Goal: Task Accomplishment & Management: Use online tool/utility

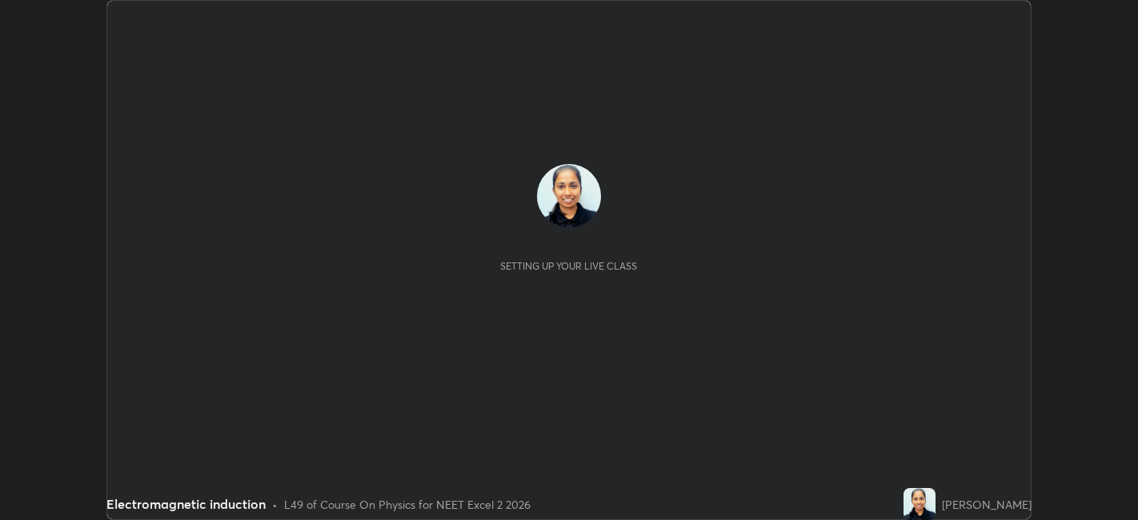
scroll to position [520, 1137]
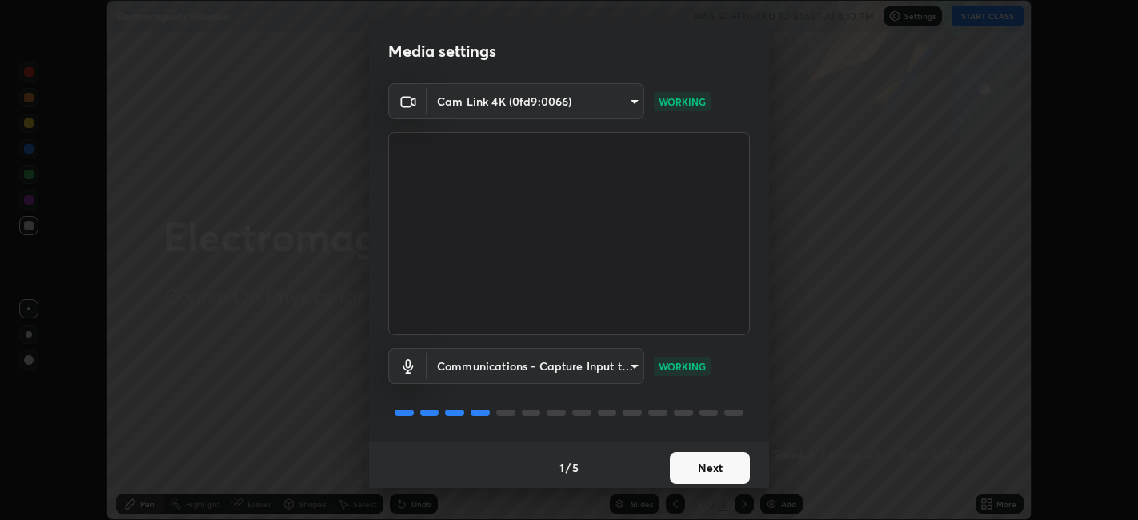
click at [703, 467] on button "Next" at bounding box center [710, 468] width 80 height 32
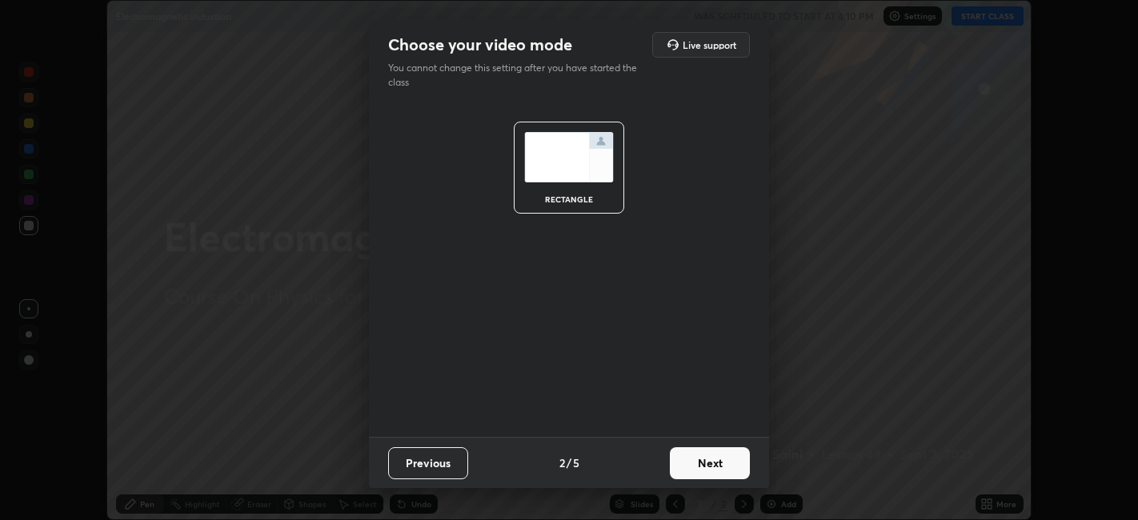
click at [710, 469] on button "Next" at bounding box center [710, 463] width 80 height 32
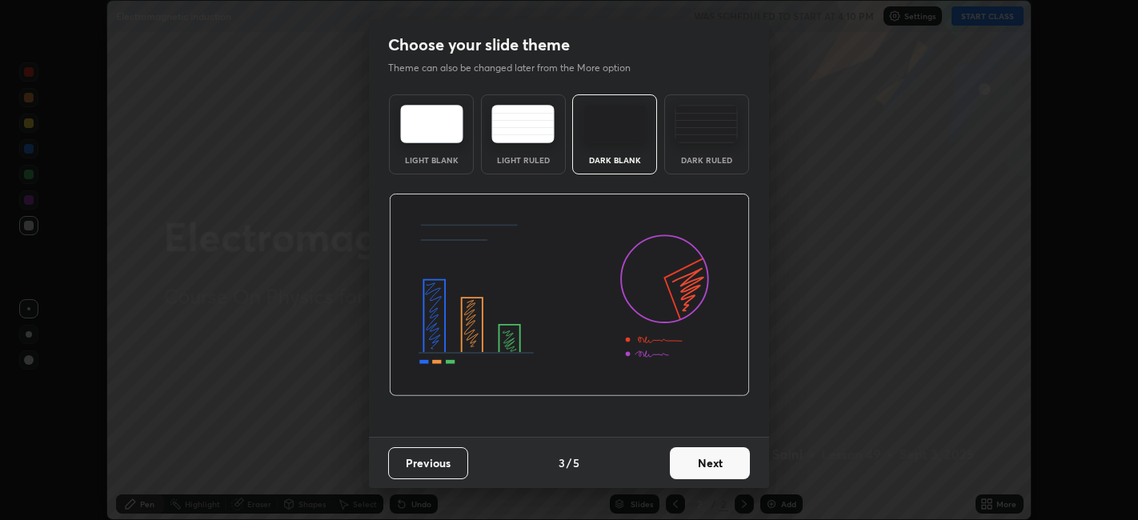
click at [714, 468] on button "Next" at bounding box center [710, 463] width 80 height 32
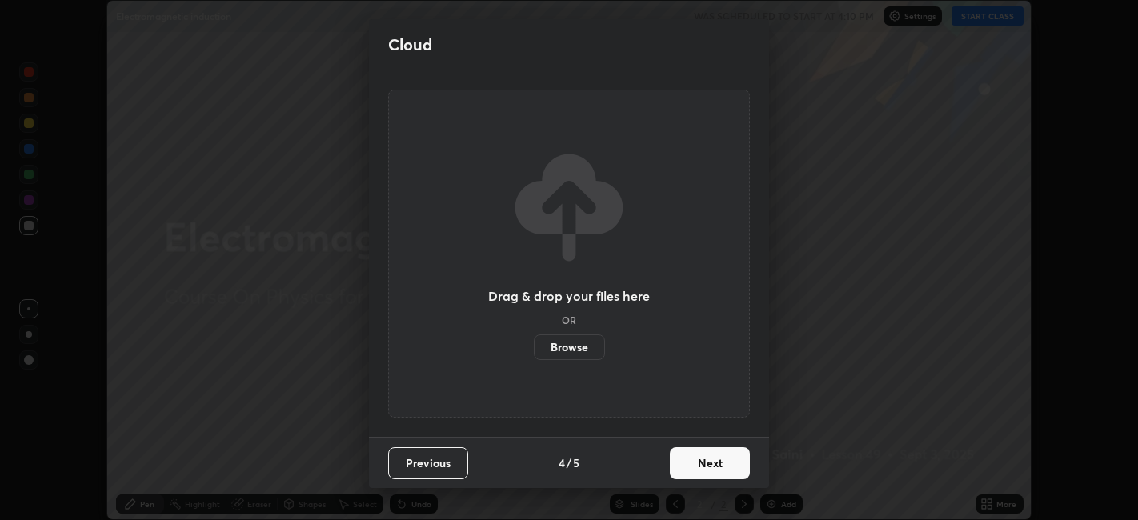
click at [719, 470] on button "Next" at bounding box center [710, 463] width 80 height 32
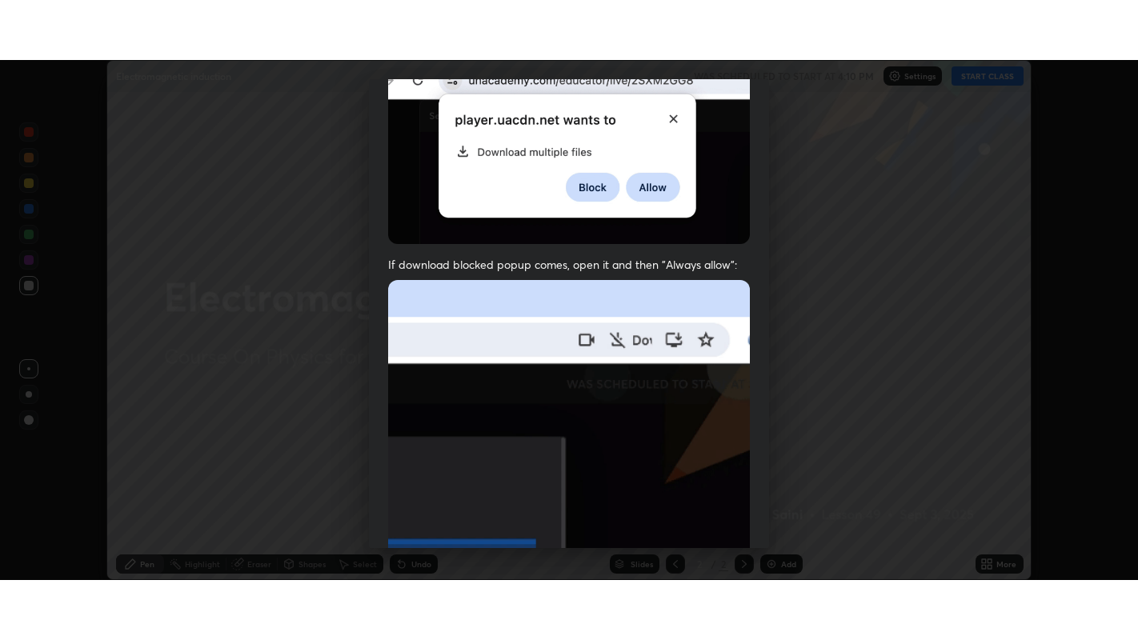
scroll to position [331, 0]
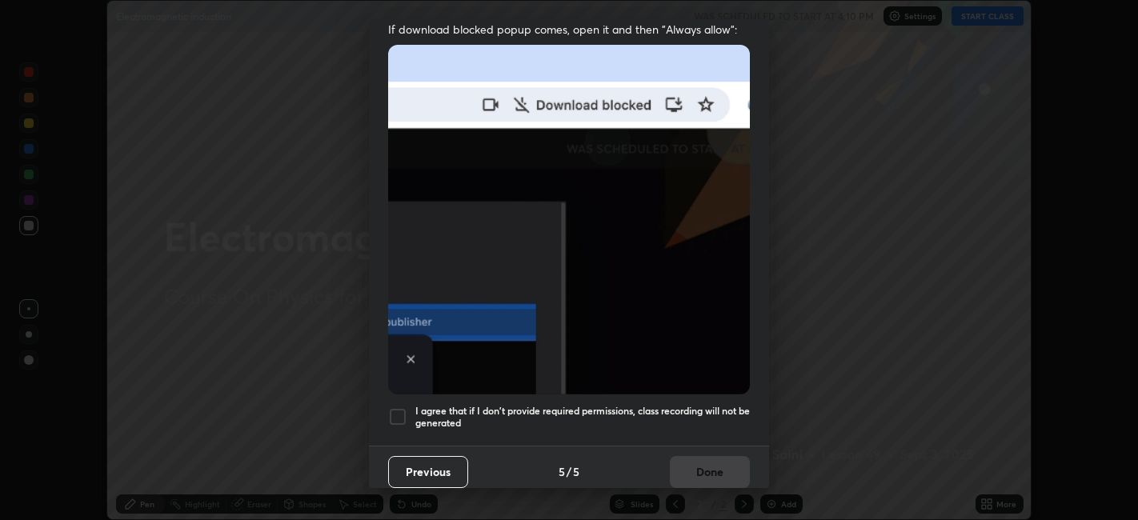
click at [682, 411] on h5 "I agree that if I don't provide required permissions, class recording will not …" at bounding box center [582, 417] width 335 height 25
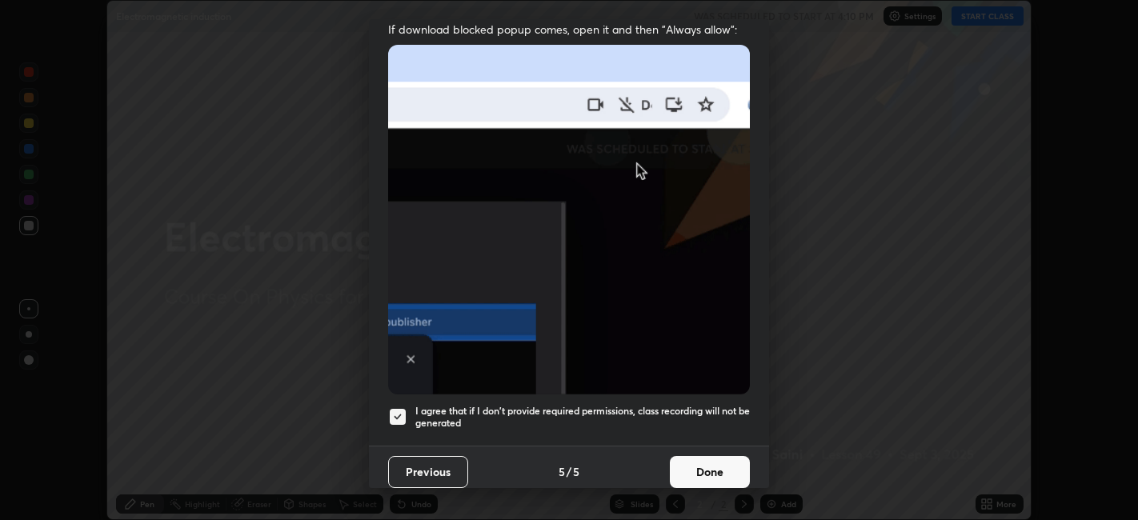
click at [705, 459] on button "Done" at bounding box center [710, 472] width 80 height 32
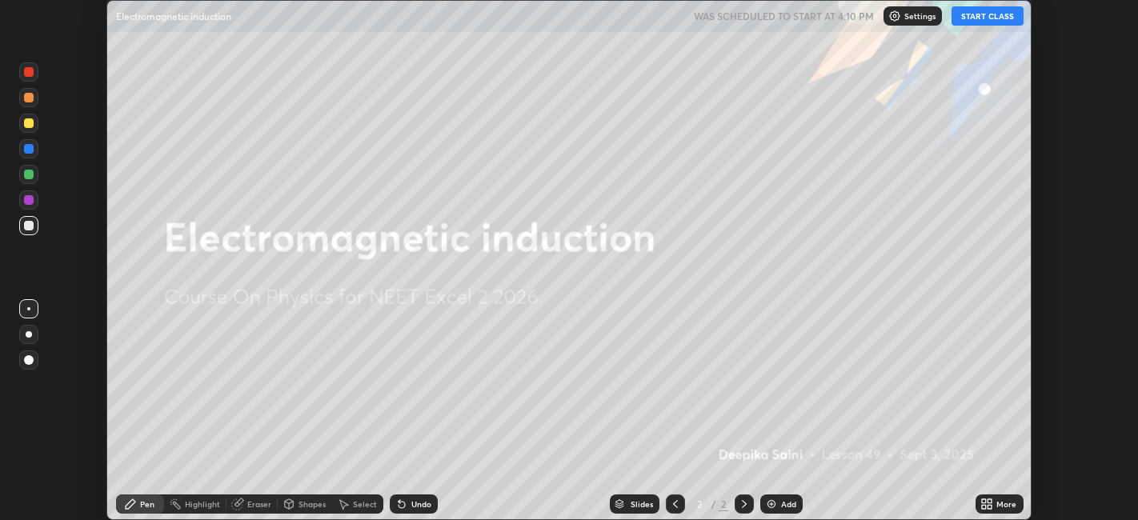
click at [981, 20] on button "START CLASS" at bounding box center [988, 15] width 72 height 19
click at [990, 507] on icon at bounding box center [991, 507] width 4 height 4
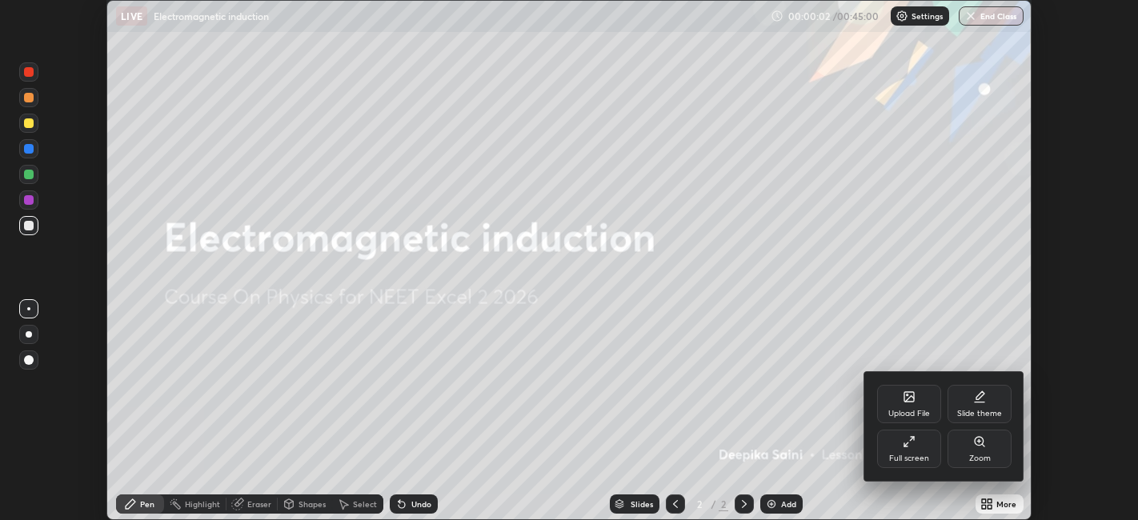
click at [923, 460] on div "Full screen" at bounding box center [909, 459] width 40 height 8
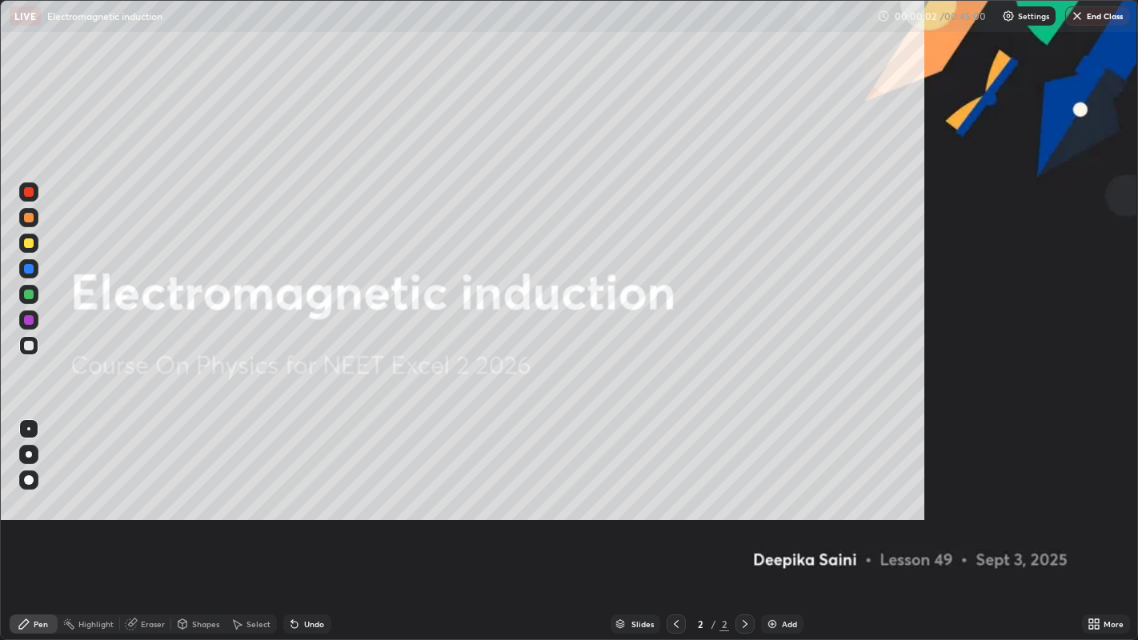
scroll to position [640, 1138]
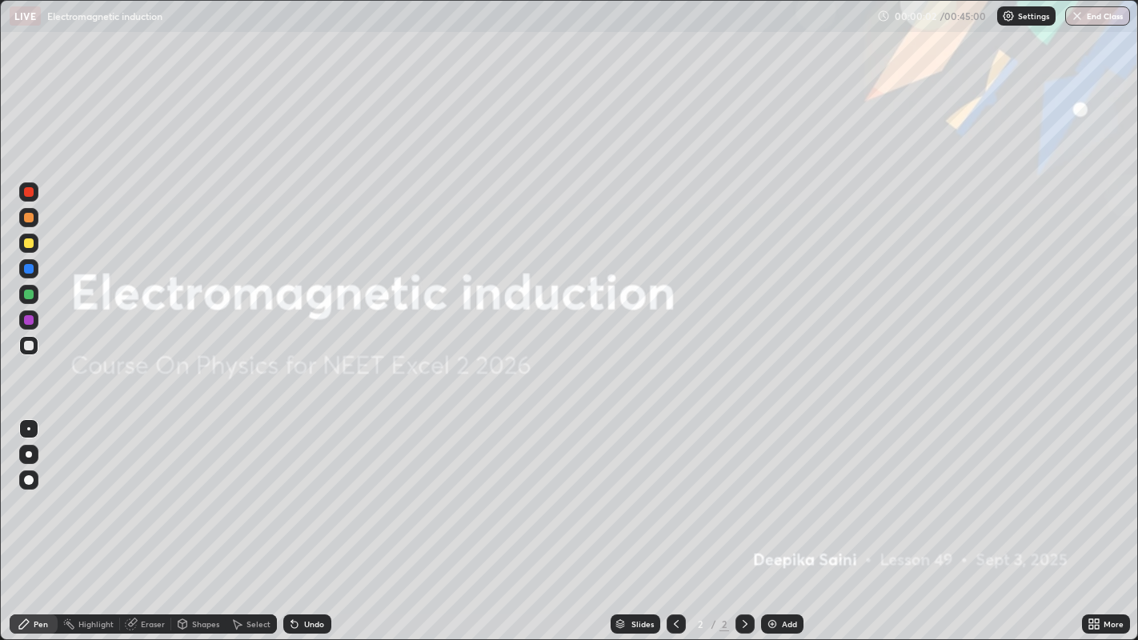
click at [788, 520] on div "Add" at bounding box center [789, 624] width 15 height 8
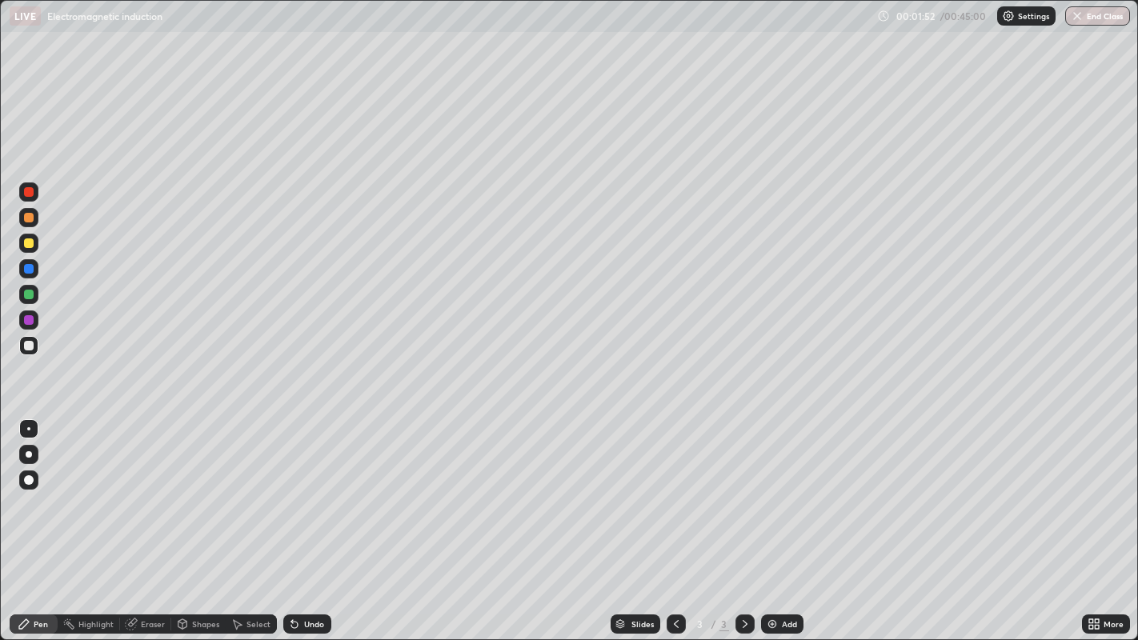
click at [25, 452] on div at bounding box center [28, 454] width 19 height 19
click at [27, 275] on div at bounding box center [28, 268] width 19 height 19
click at [26, 347] on div at bounding box center [29, 346] width 10 height 10
click at [188, 520] on div "Shapes" at bounding box center [198, 624] width 54 height 19
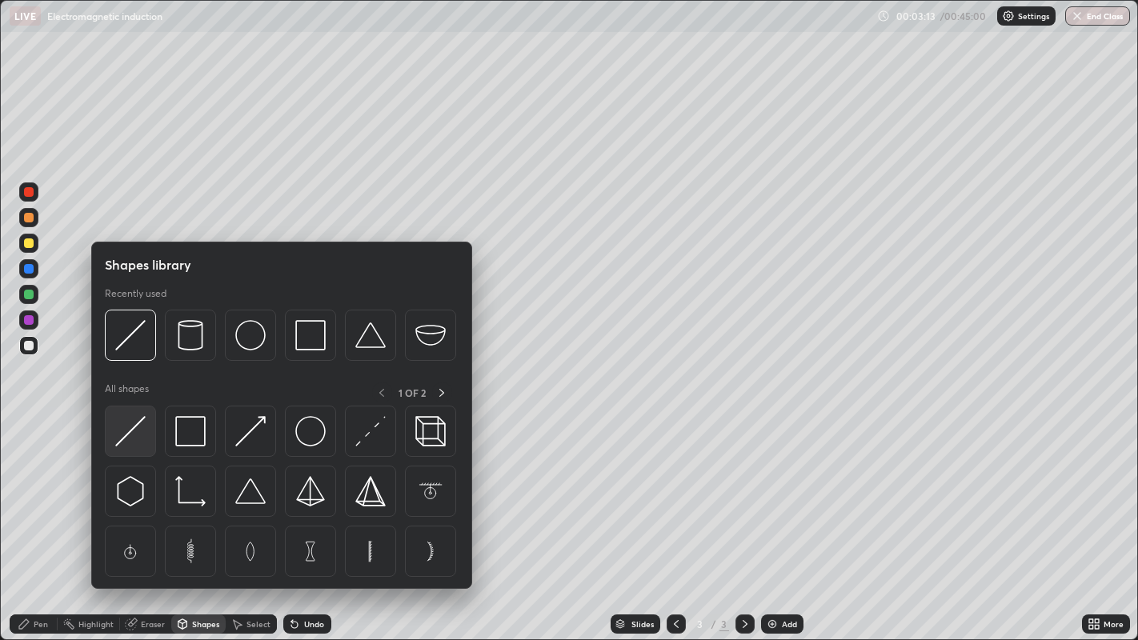
click at [126, 439] on img at bounding box center [130, 431] width 30 height 30
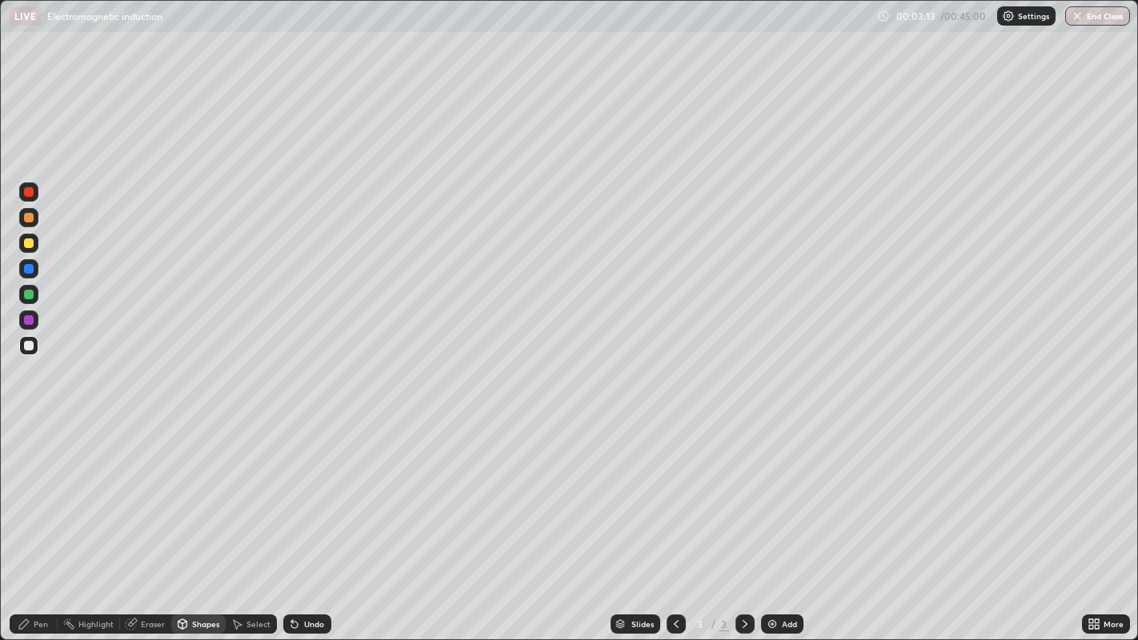
click at [30, 246] on div at bounding box center [29, 244] width 10 height 10
click at [34, 520] on div "Pen" at bounding box center [41, 624] width 14 height 8
click at [25, 217] on div at bounding box center [29, 218] width 10 height 10
click at [26, 268] on div at bounding box center [29, 269] width 10 height 10
click at [312, 520] on div "Undo" at bounding box center [307, 624] width 48 height 19
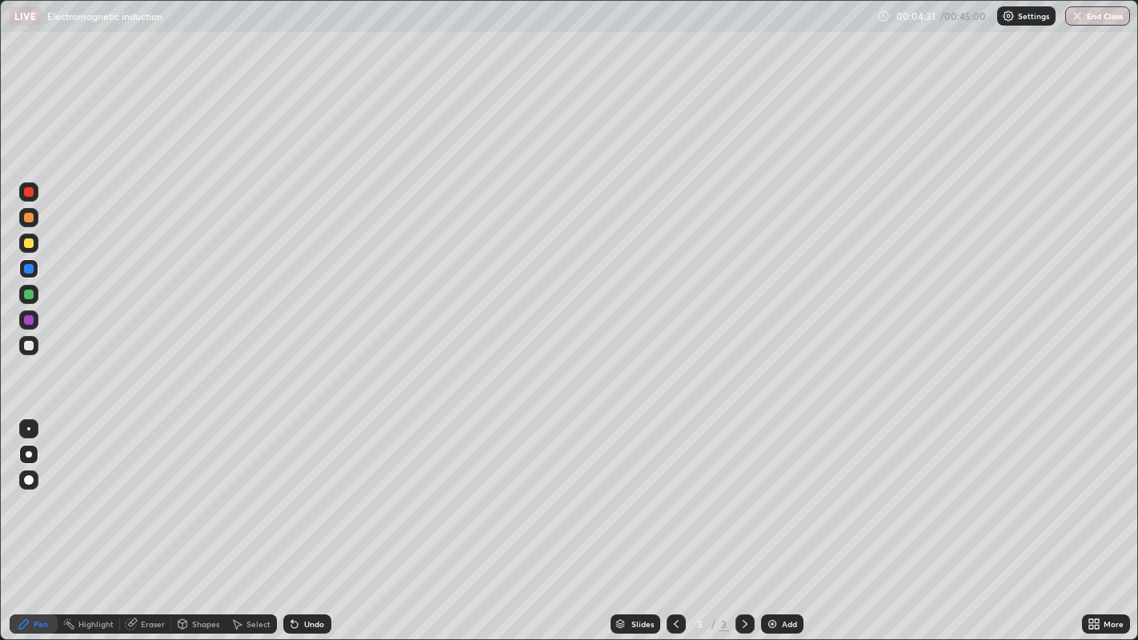
click at [148, 520] on div "Eraser" at bounding box center [153, 624] width 24 height 8
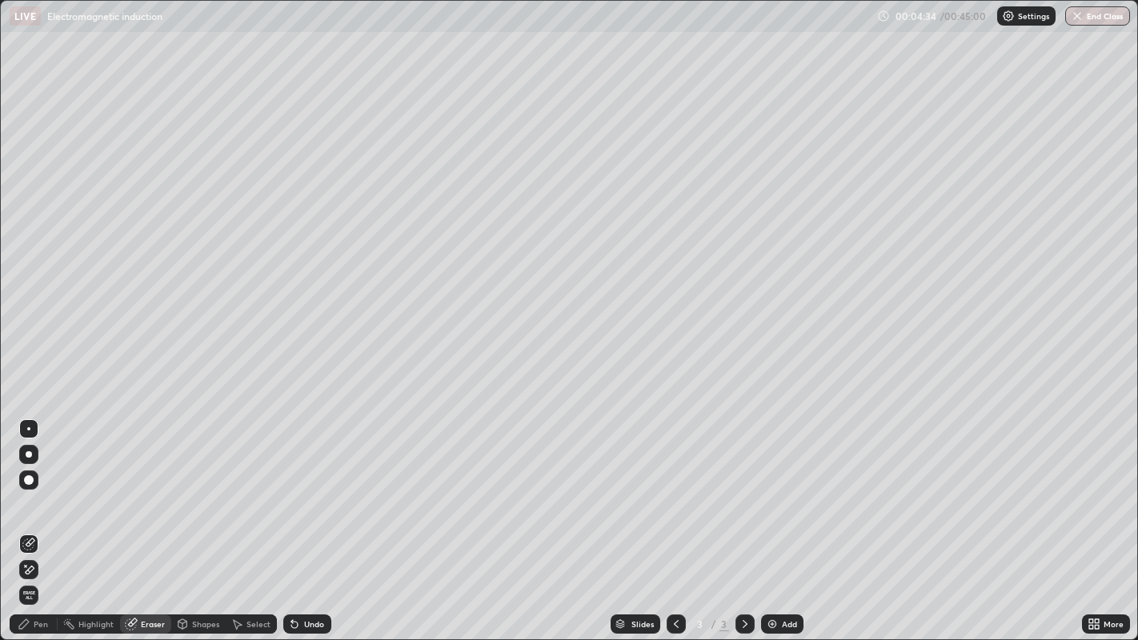
click at [41, 520] on div "Pen" at bounding box center [41, 624] width 14 height 8
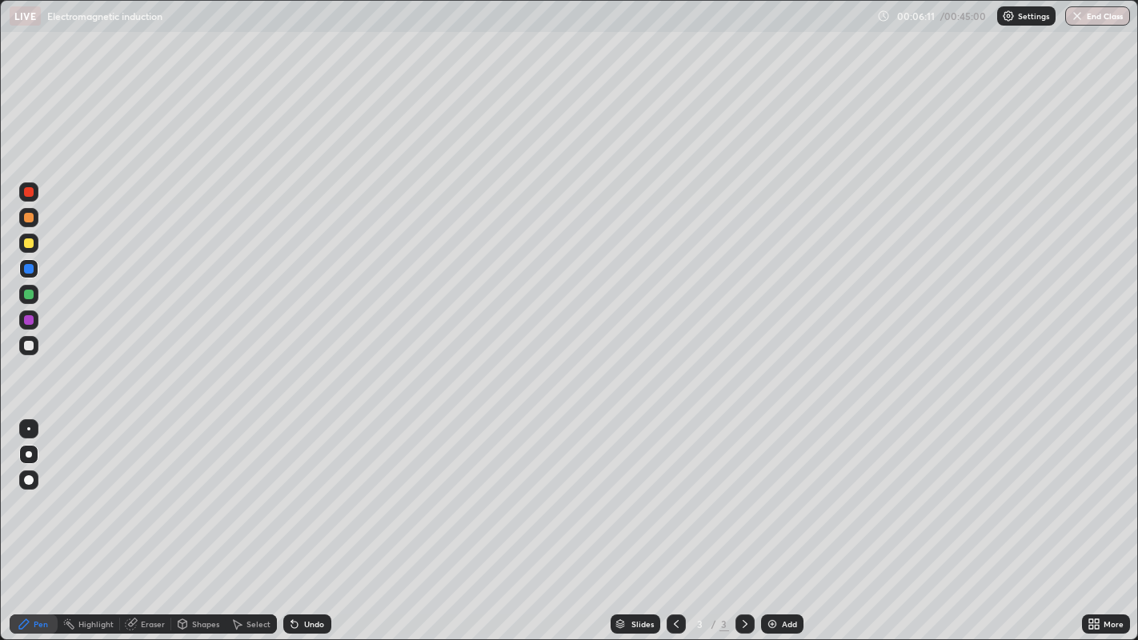
click at [30, 344] on div at bounding box center [29, 346] width 10 height 10
click at [28, 220] on div at bounding box center [29, 218] width 10 height 10
click at [31, 191] on div at bounding box center [29, 192] width 10 height 10
click at [24, 273] on div at bounding box center [28, 268] width 19 height 19
click at [743, 520] on icon at bounding box center [745, 624] width 13 height 13
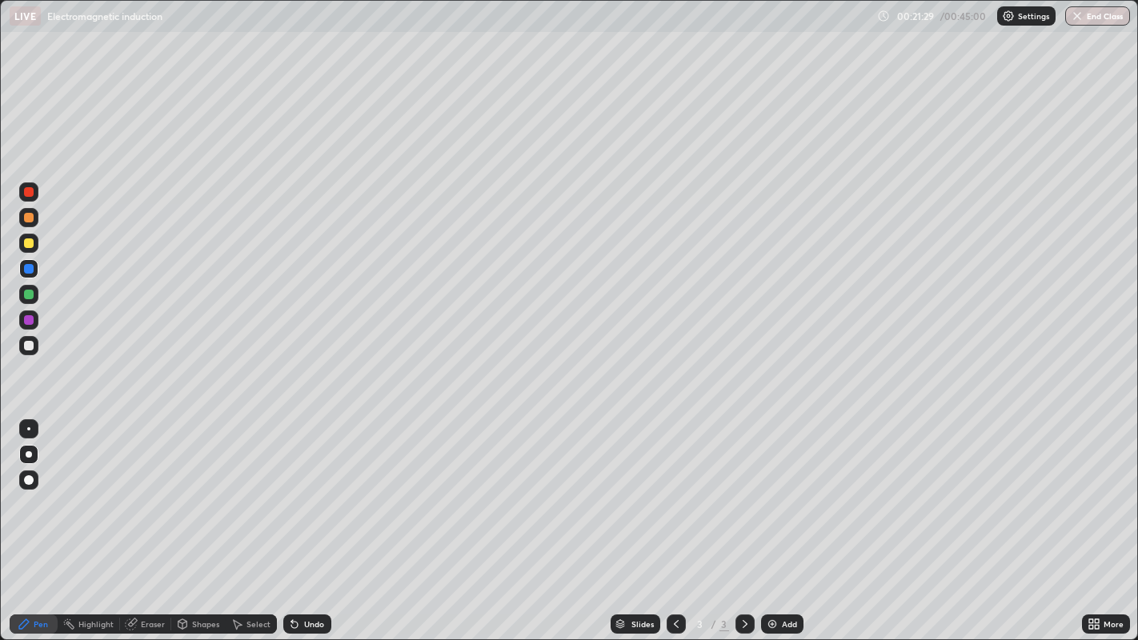
click at [772, 520] on img at bounding box center [772, 624] width 13 height 13
click at [31, 320] on div at bounding box center [29, 320] width 10 height 10
click at [197, 520] on div "Shapes" at bounding box center [205, 624] width 27 height 8
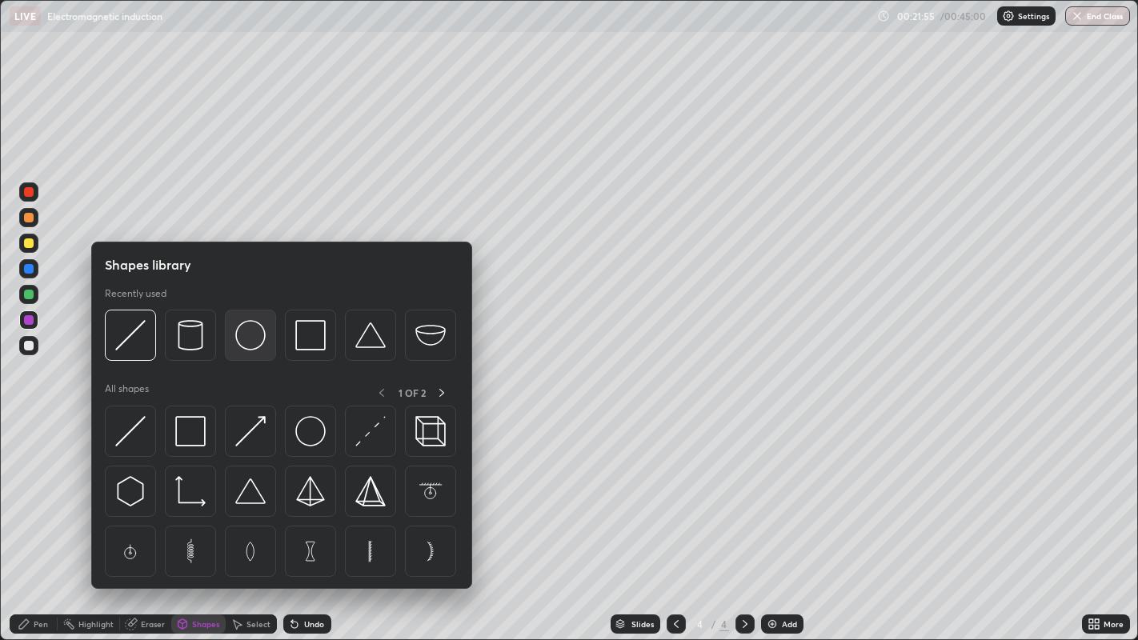
click at [248, 346] on img at bounding box center [250, 335] width 30 height 30
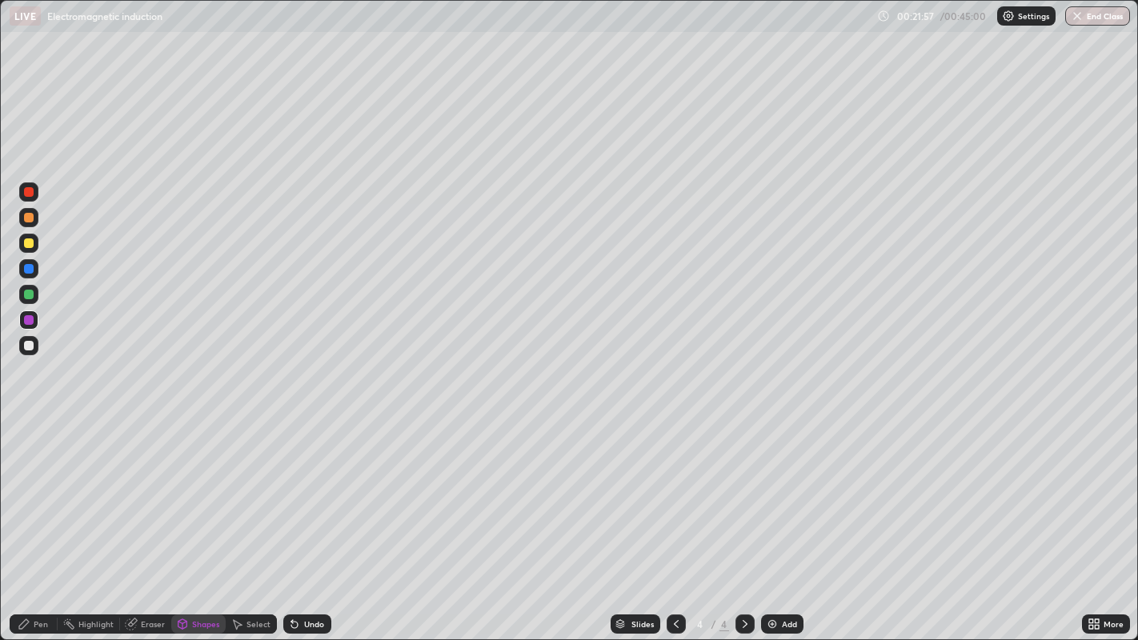
click at [32, 273] on div at bounding box center [29, 269] width 10 height 10
click at [141, 520] on div "Eraser" at bounding box center [153, 624] width 24 height 8
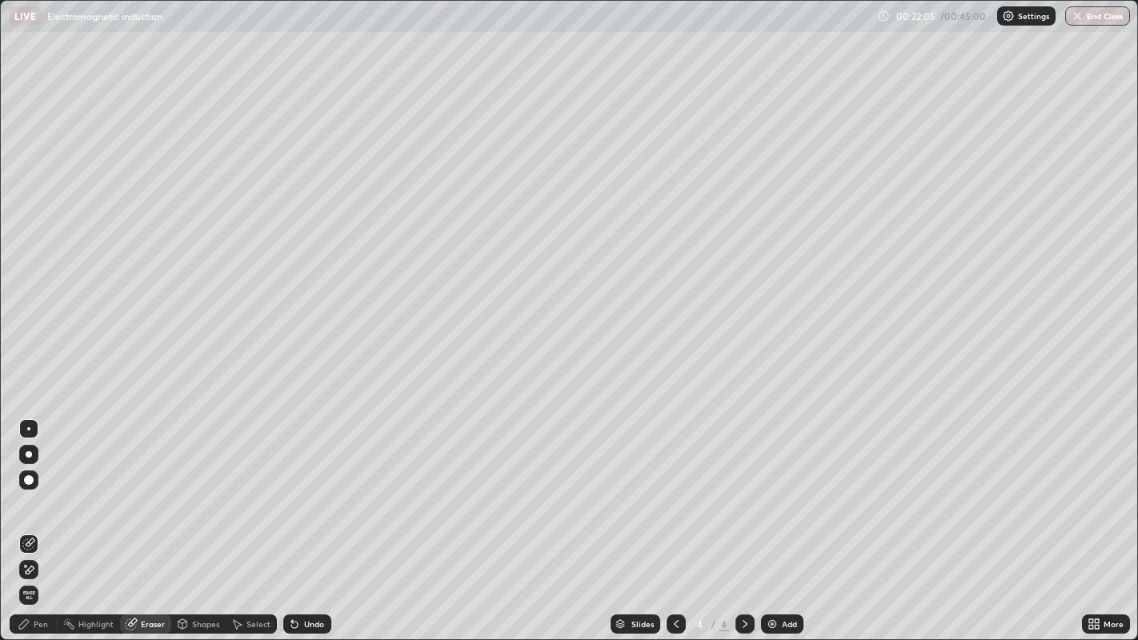
click at [40, 520] on div "Pen" at bounding box center [41, 624] width 14 height 8
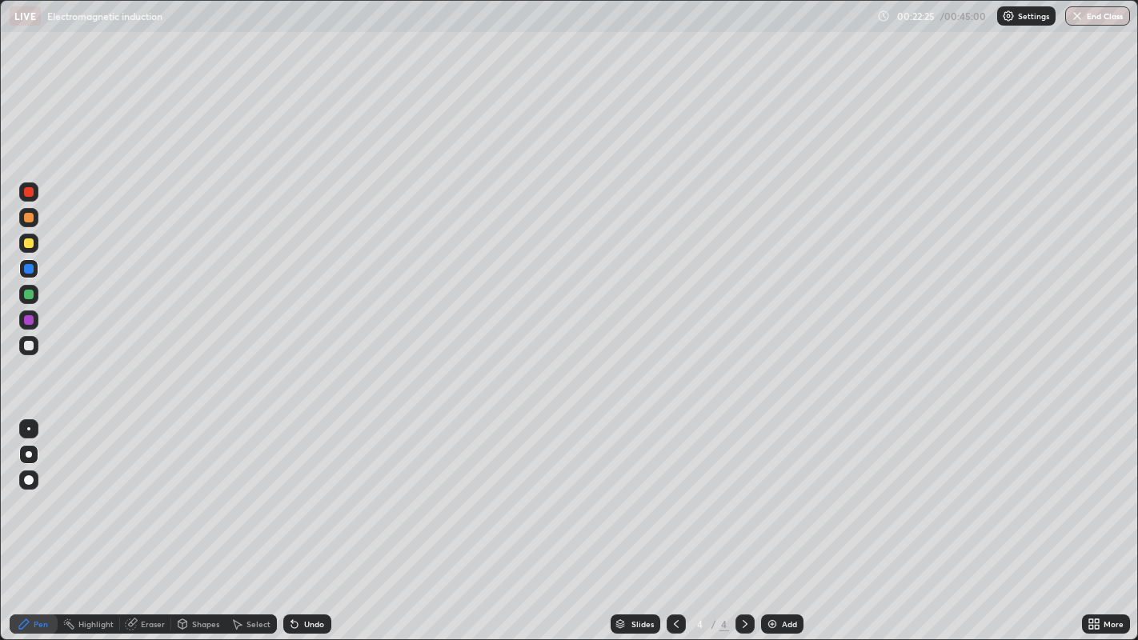
click at [30, 241] on div at bounding box center [29, 244] width 10 height 10
click at [31, 343] on div at bounding box center [29, 346] width 10 height 10
click at [207, 520] on div "Shapes" at bounding box center [205, 624] width 27 height 8
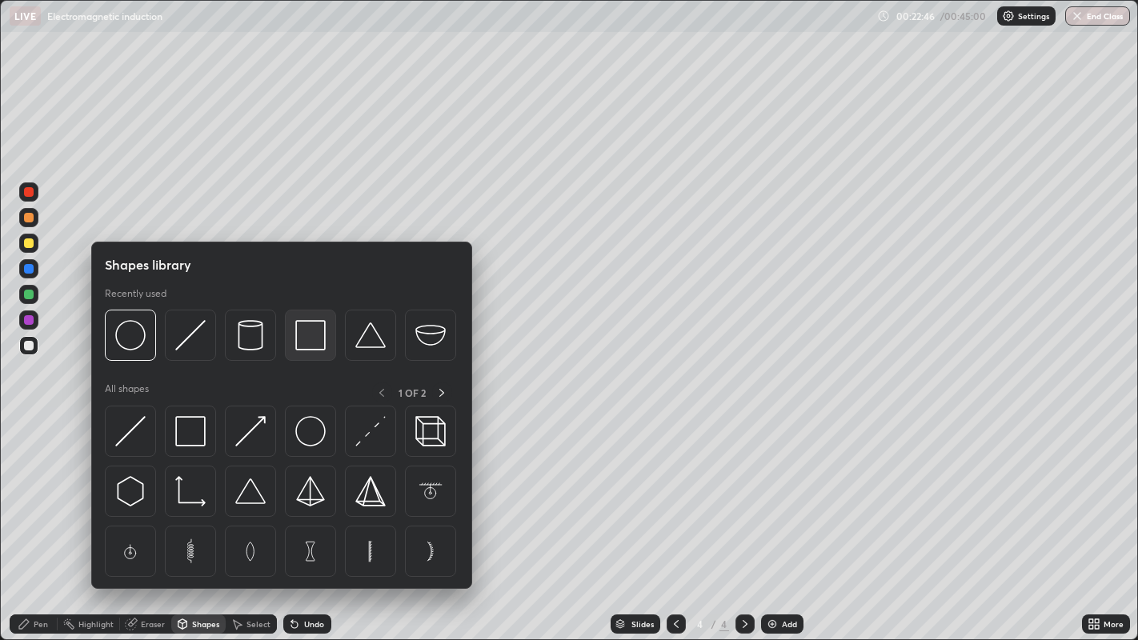
click at [310, 353] on div at bounding box center [310, 335] width 51 height 51
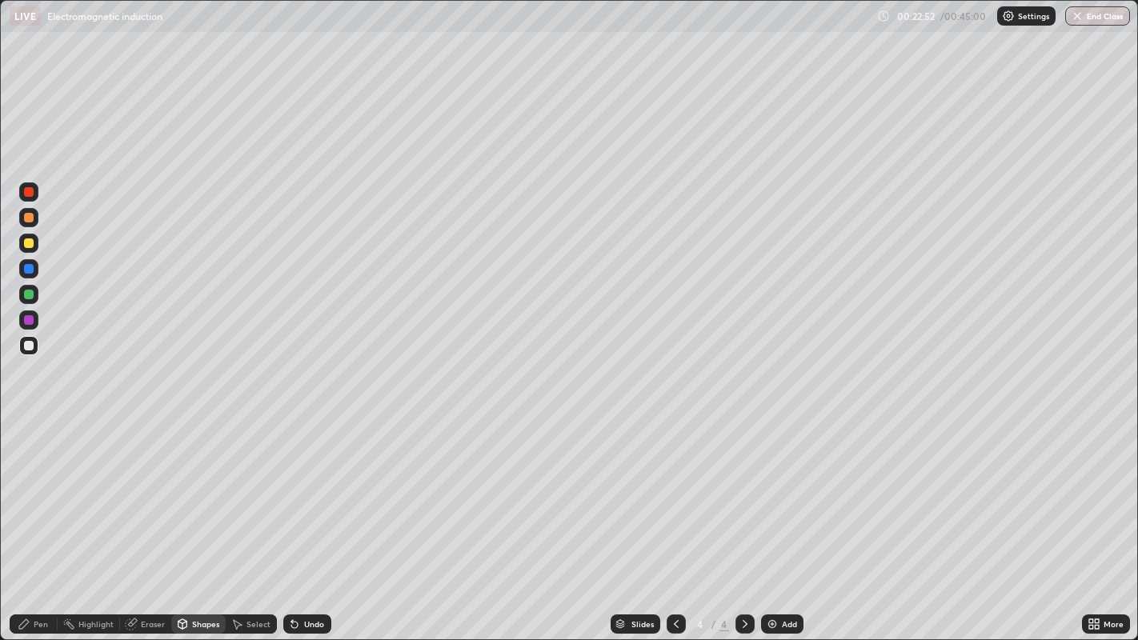
click at [38, 520] on div "Pen" at bounding box center [41, 624] width 14 height 8
click at [189, 520] on div "Shapes" at bounding box center [198, 624] width 54 height 19
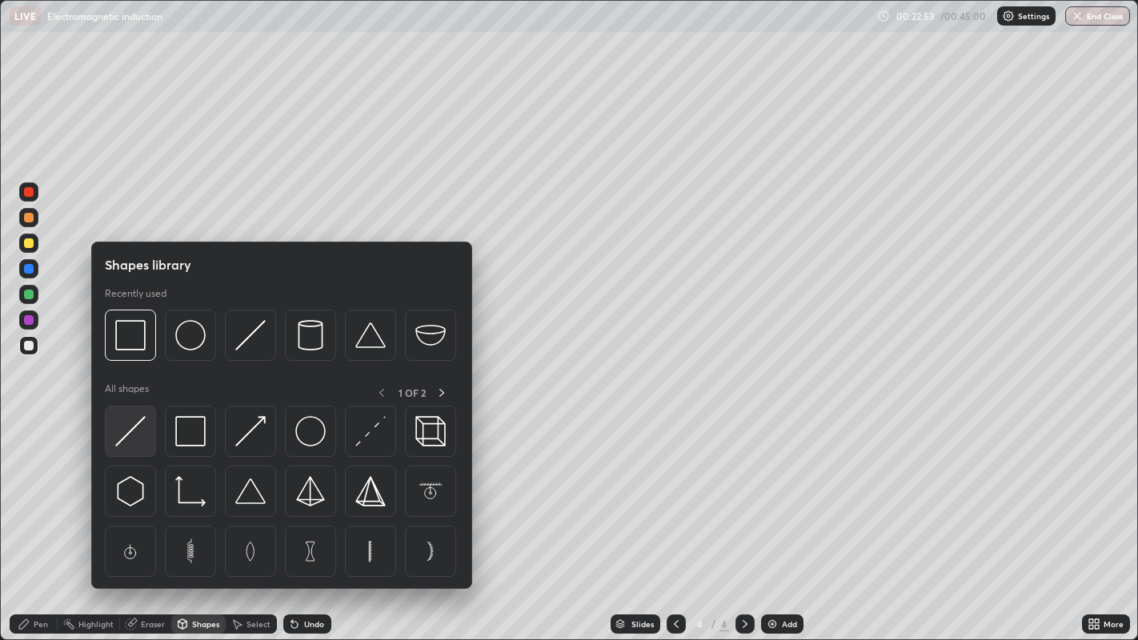
click at [142, 440] on img at bounding box center [130, 431] width 30 height 30
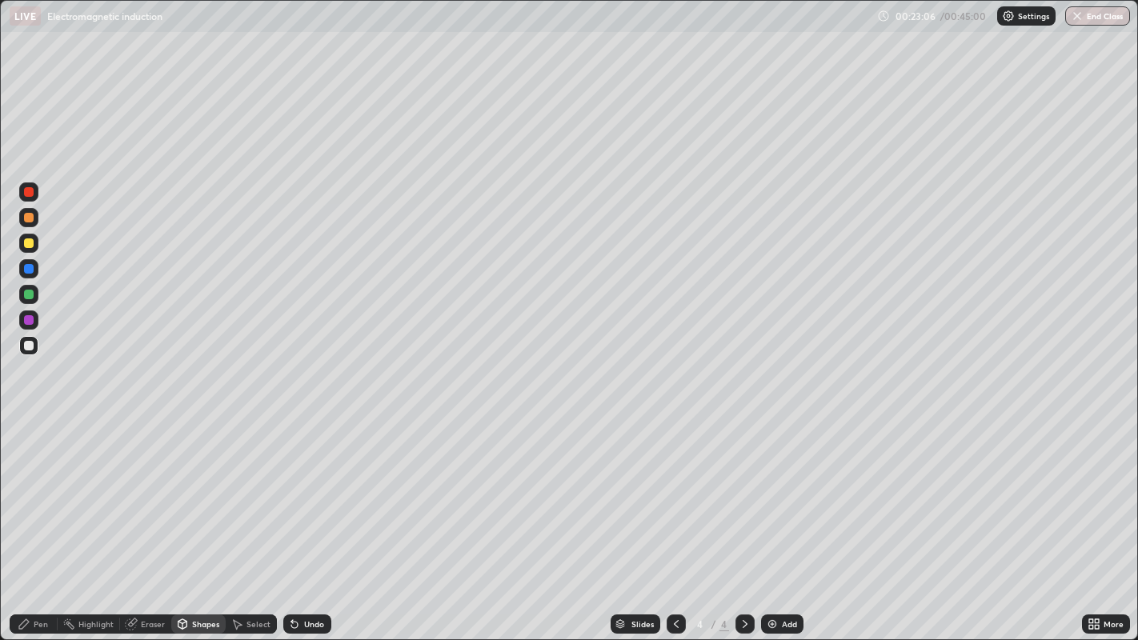
click at [45, 520] on div "Pen" at bounding box center [41, 624] width 14 height 8
click at [146, 520] on div "Eraser" at bounding box center [153, 624] width 24 height 8
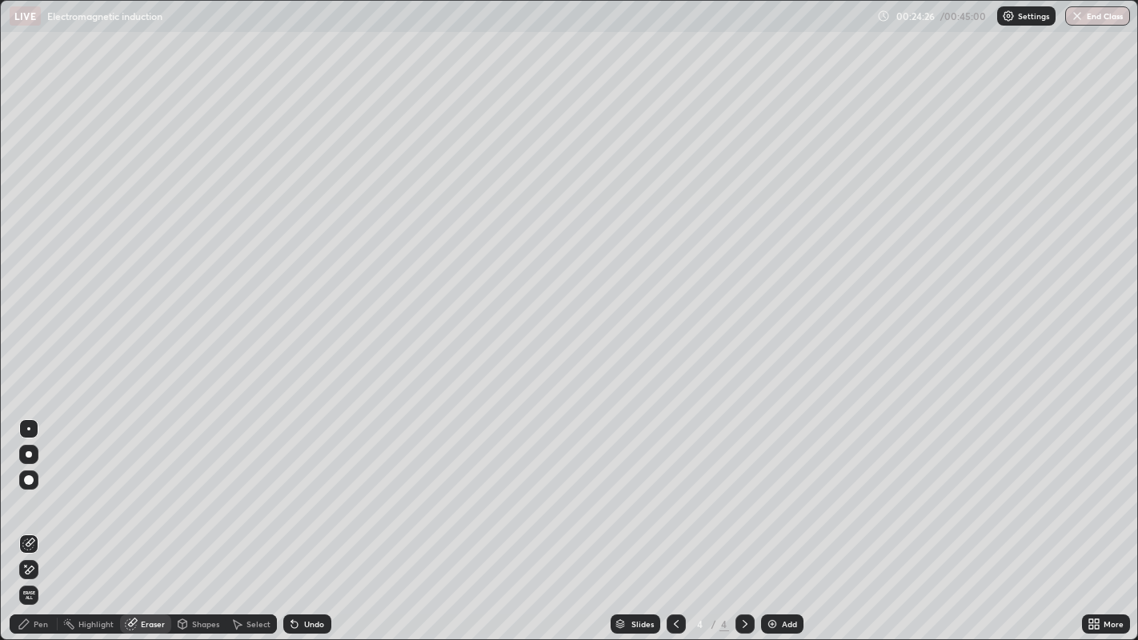
click at [45, 520] on div "Pen" at bounding box center [41, 624] width 14 height 8
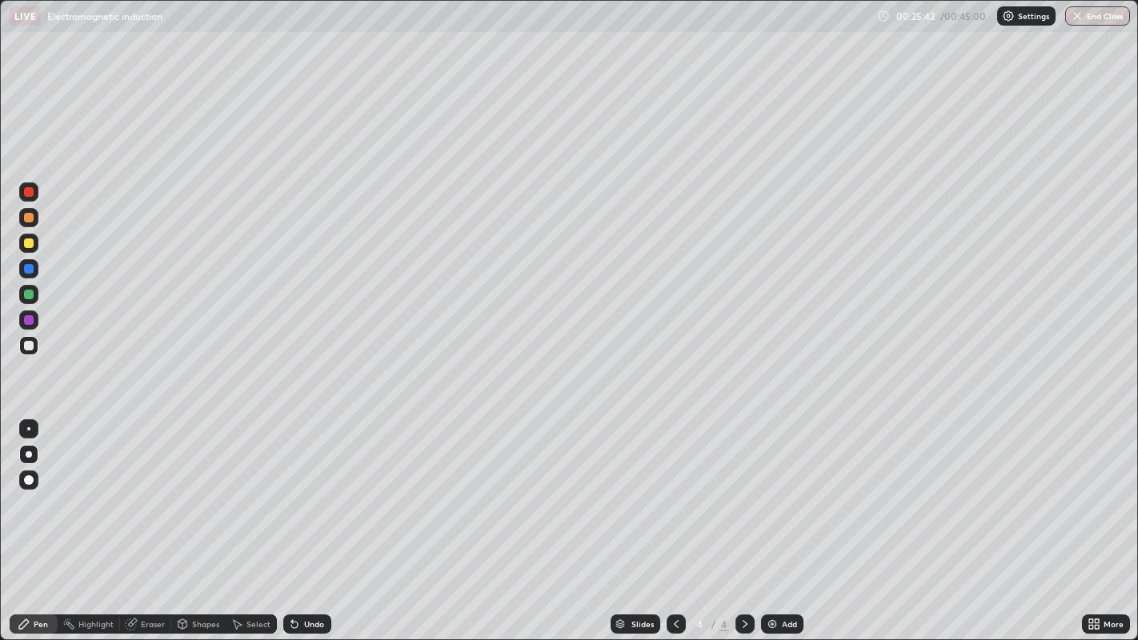
click at [237, 520] on icon at bounding box center [238, 625] width 9 height 10
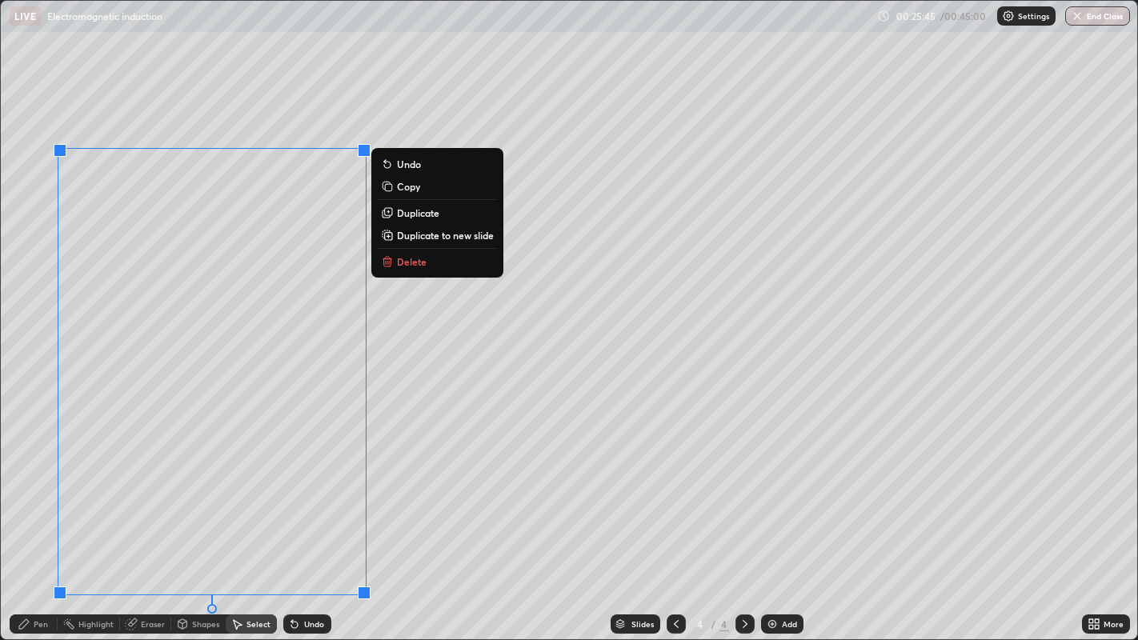
click at [408, 259] on p "Delete" at bounding box center [412, 261] width 30 height 13
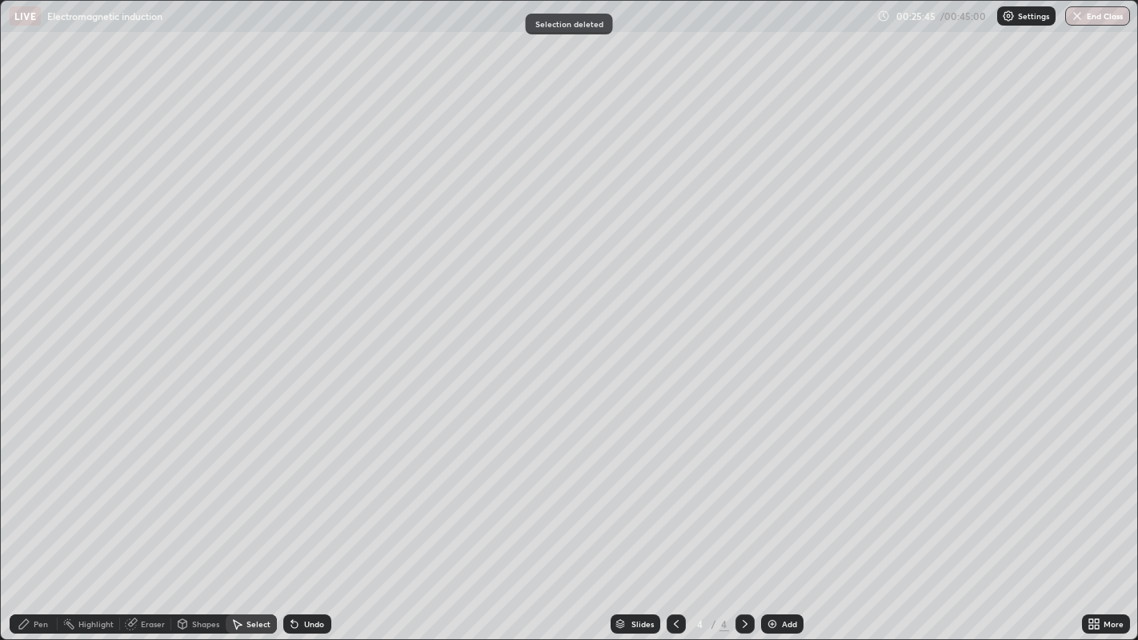
click at [41, 520] on div "Pen" at bounding box center [41, 624] width 14 height 8
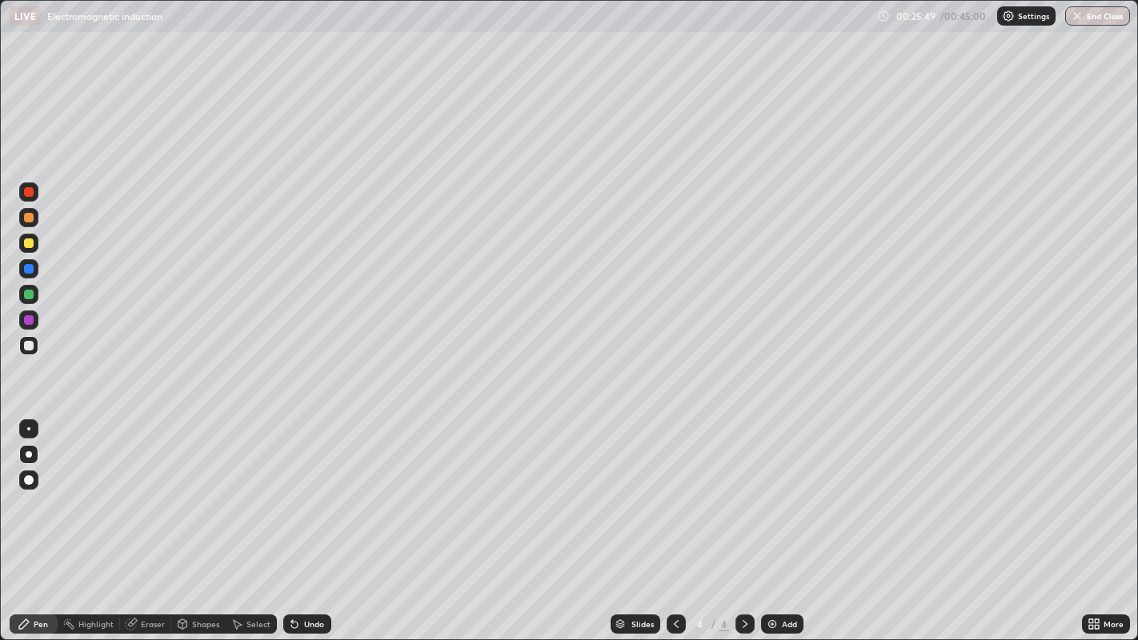
click at [187, 520] on icon at bounding box center [182, 624] width 13 height 13
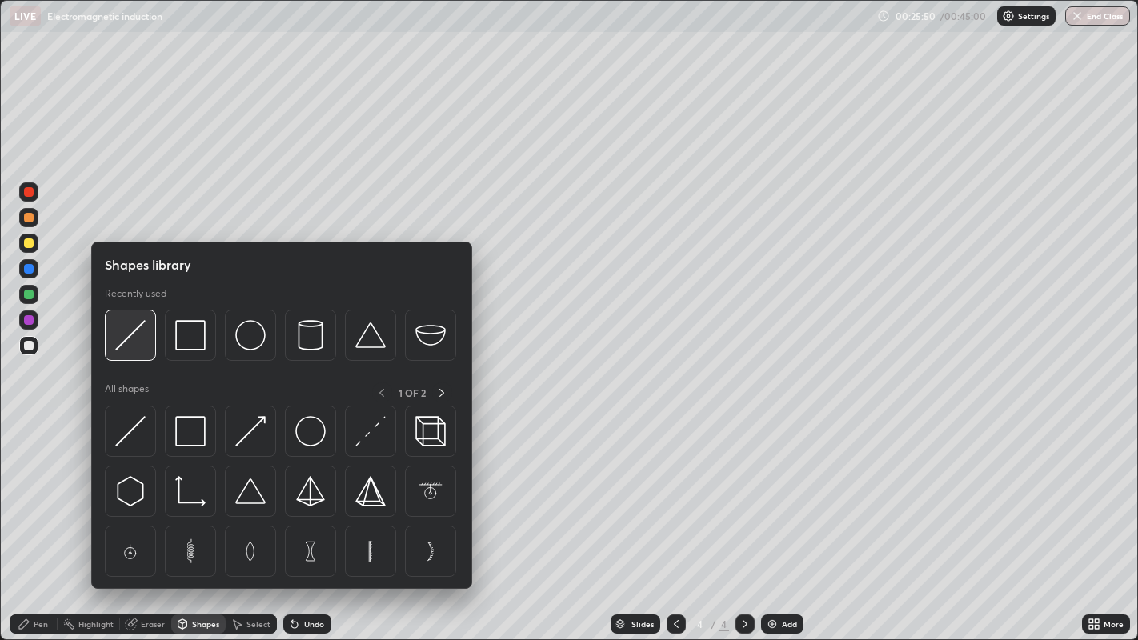
click at [128, 345] on img at bounding box center [130, 335] width 30 height 30
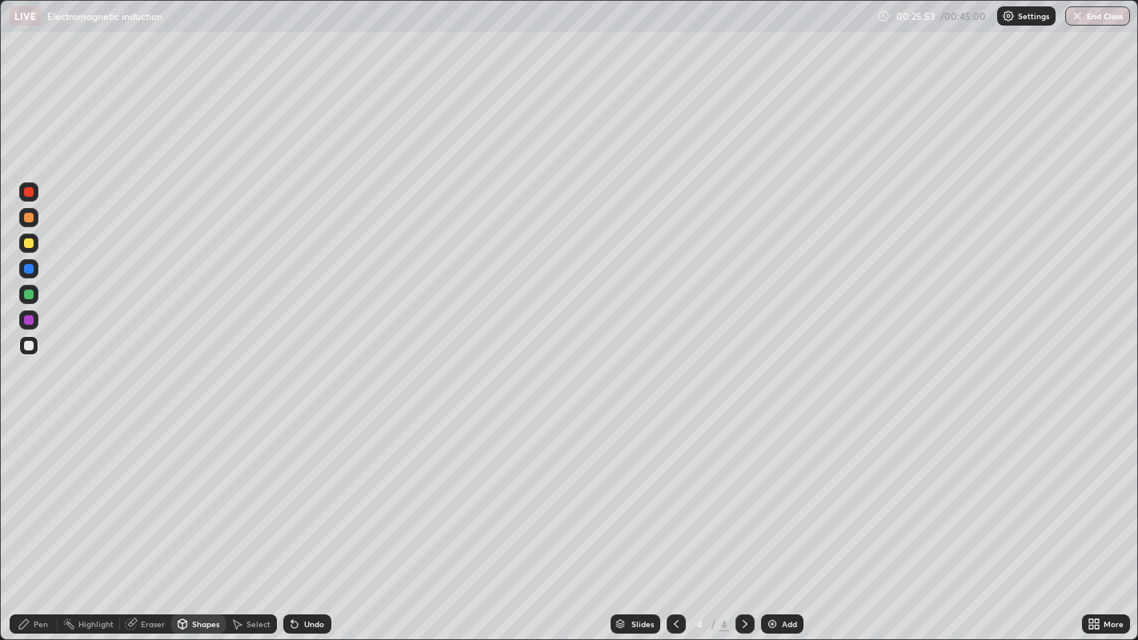
click at [298, 520] on icon at bounding box center [294, 624] width 13 height 13
click at [44, 520] on div "Pen" at bounding box center [41, 624] width 14 height 8
click at [30, 297] on div at bounding box center [29, 295] width 10 height 10
click at [24, 270] on div at bounding box center [29, 269] width 10 height 10
click at [768, 520] on img at bounding box center [772, 624] width 13 height 13
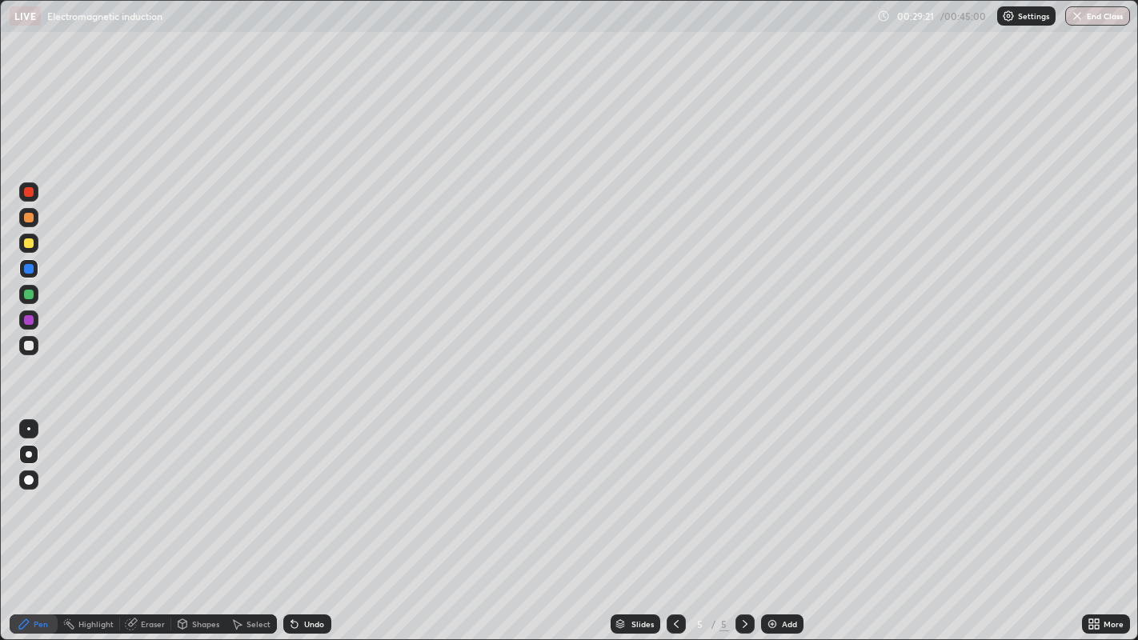
click at [30, 321] on div at bounding box center [29, 320] width 10 height 10
click at [150, 520] on div "Eraser" at bounding box center [153, 624] width 24 height 8
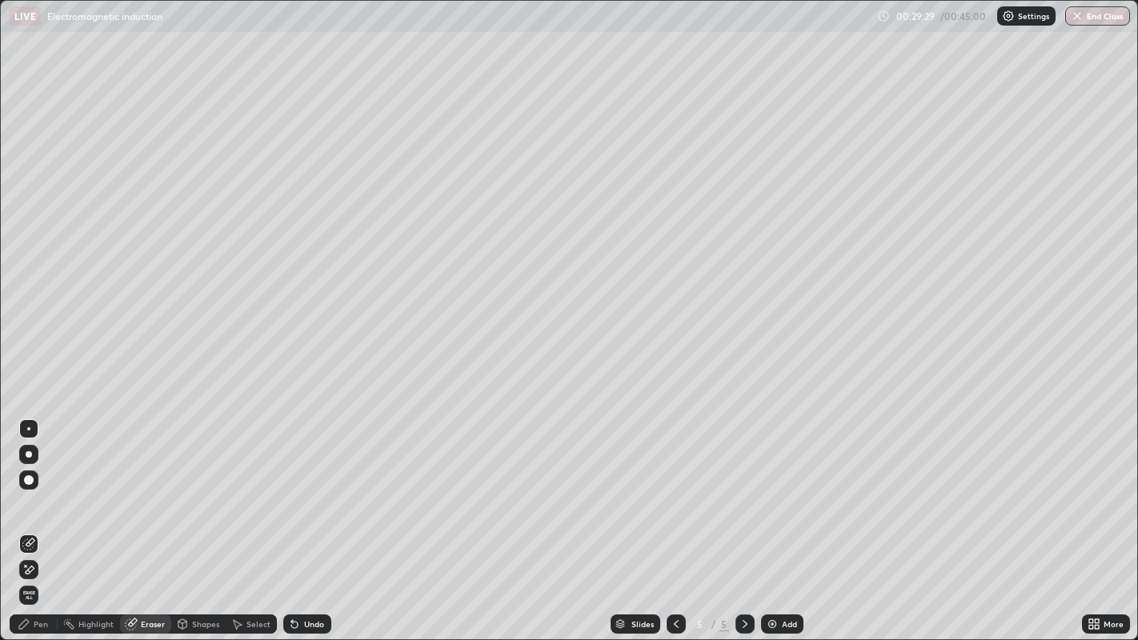
click at [44, 520] on div "Pen" at bounding box center [41, 624] width 14 height 8
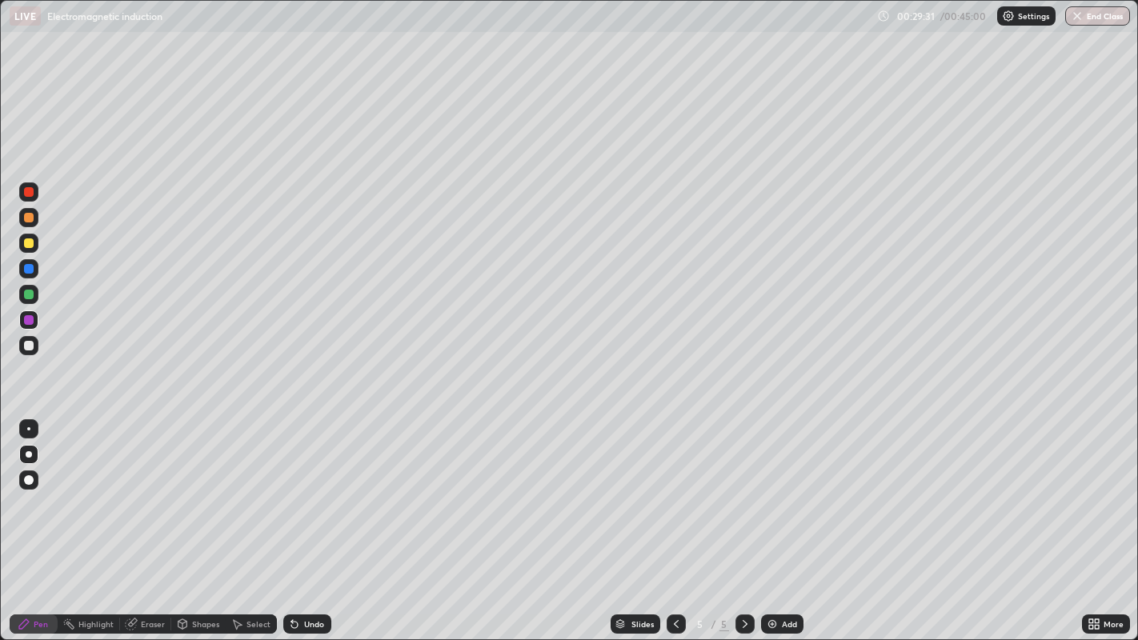
click at [28, 343] on div at bounding box center [29, 346] width 10 height 10
click at [139, 520] on div "Eraser" at bounding box center [145, 624] width 51 height 19
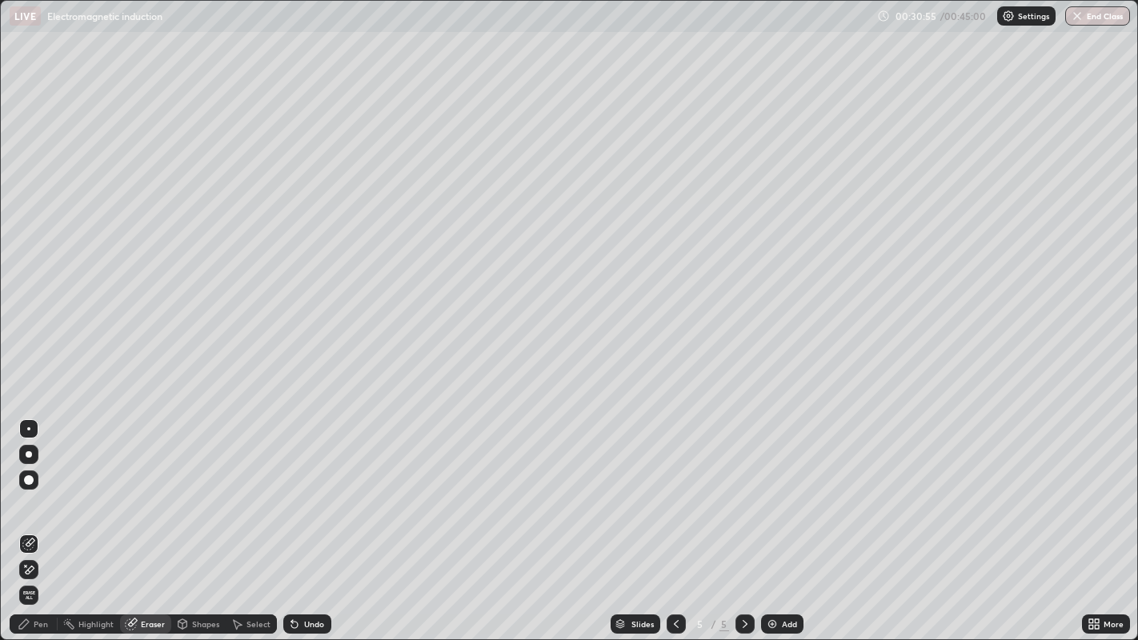
click at [41, 520] on div "Pen" at bounding box center [41, 624] width 14 height 8
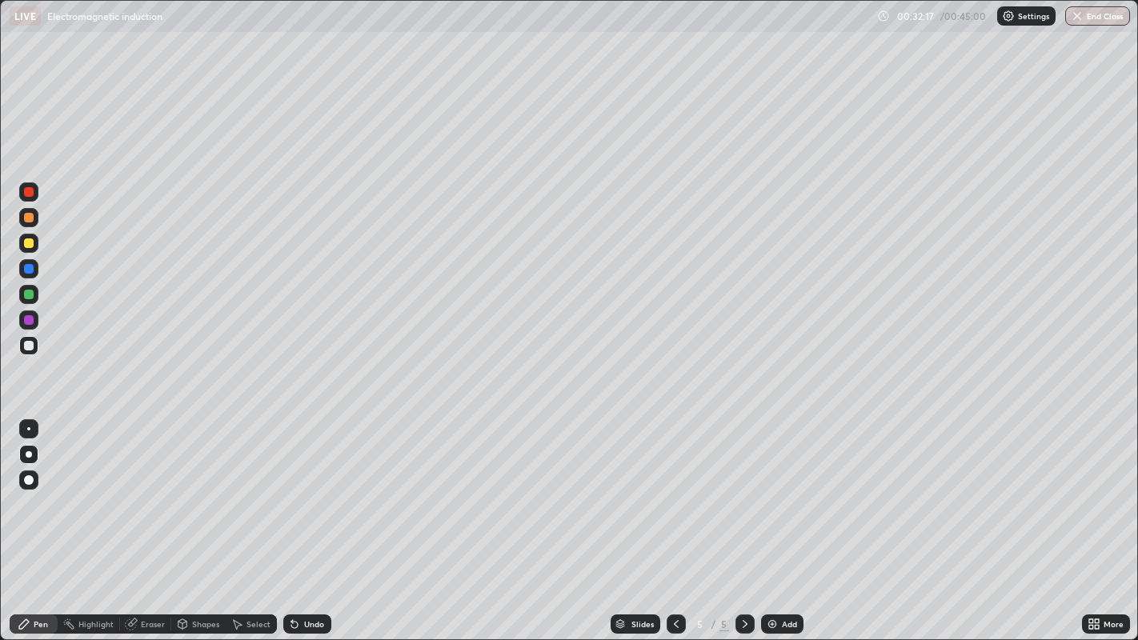
click at [152, 520] on div "Eraser" at bounding box center [153, 624] width 24 height 8
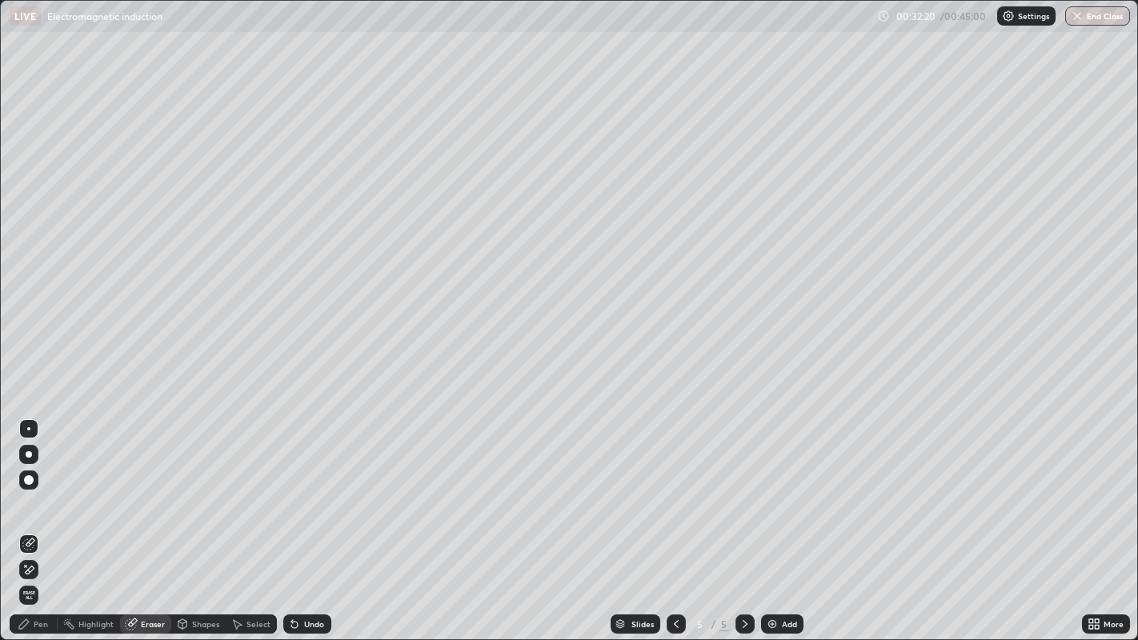
click at [44, 520] on div "Pen" at bounding box center [34, 624] width 48 height 19
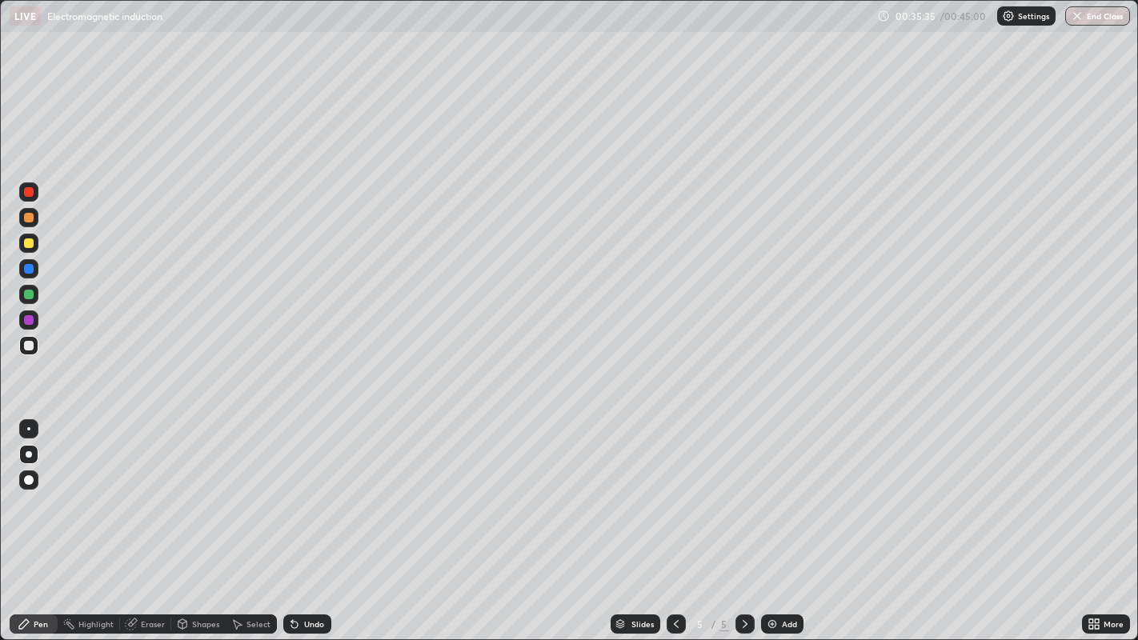
click at [766, 520] on img at bounding box center [772, 624] width 13 height 13
click at [31, 323] on div at bounding box center [29, 320] width 10 height 10
click at [160, 520] on div "Eraser" at bounding box center [153, 624] width 24 height 8
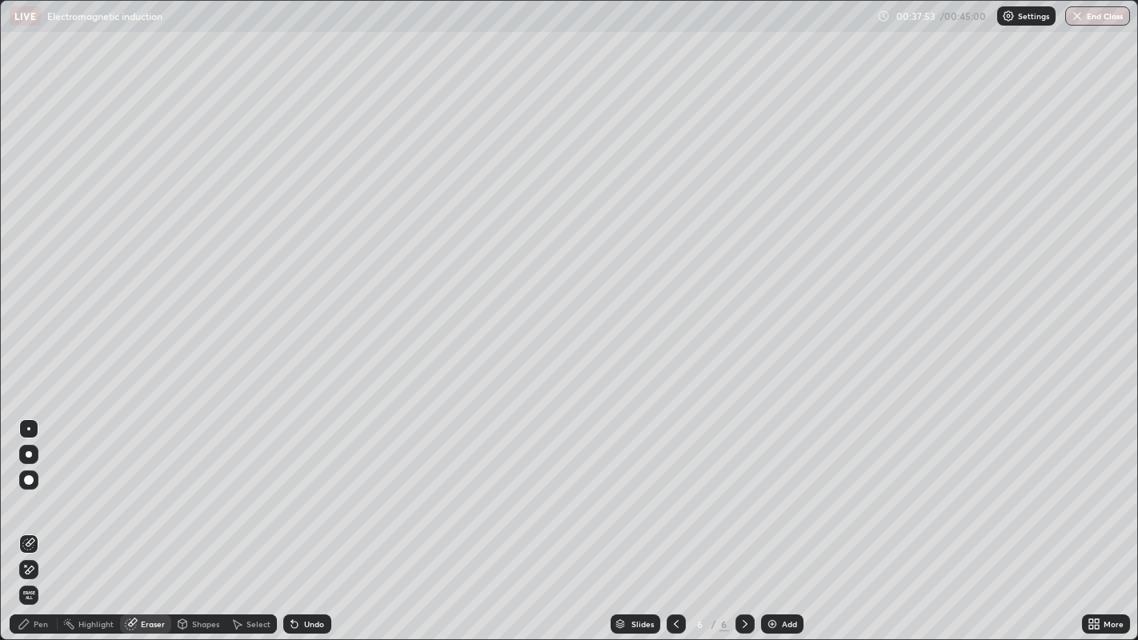
click at [46, 520] on div "Pen" at bounding box center [41, 624] width 14 height 8
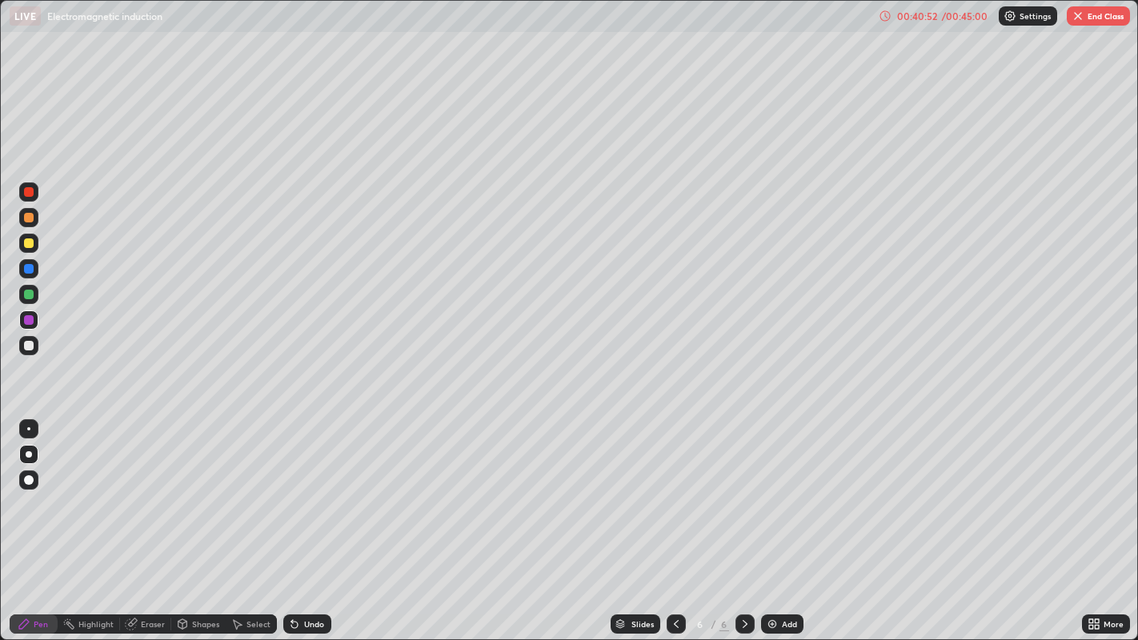
click at [768, 520] on img at bounding box center [772, 624] width 13 height 13
click at [27, 243] on div at bounding box center [29, 244] width 10 height 10
click at [27, 300] on div at bounding box center [28, 294] width 19 height 19
click at [1089, 23] on button "End Class" at bounding box center [1098, 15] width 63 height 19
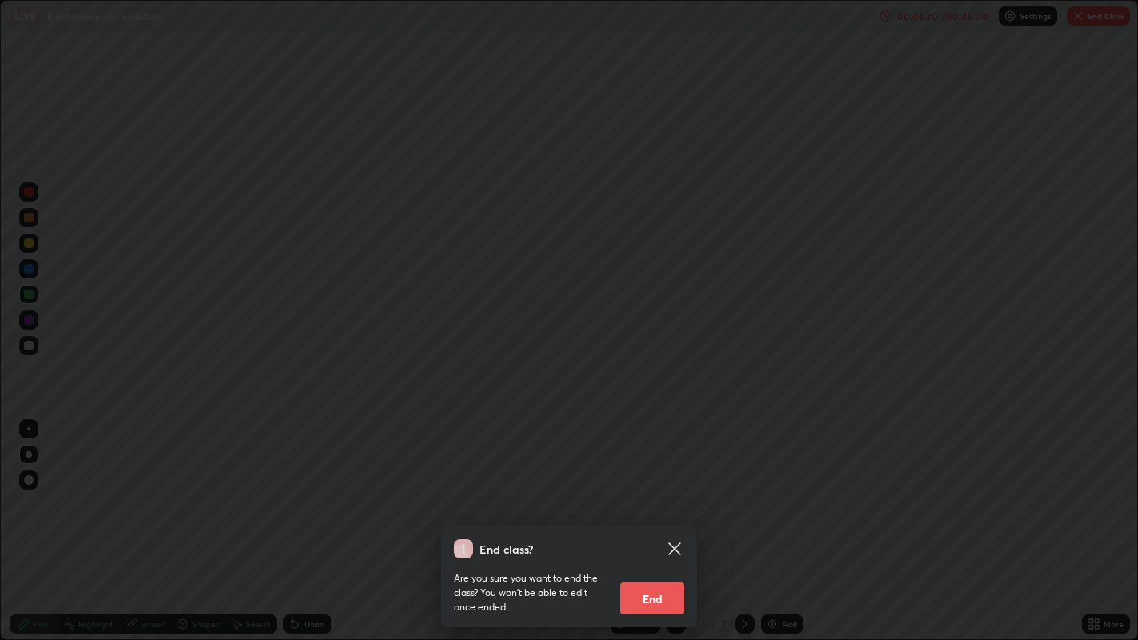
click at [671, 520] on button "End" at bounding box center [652, 599] width 64 height 32
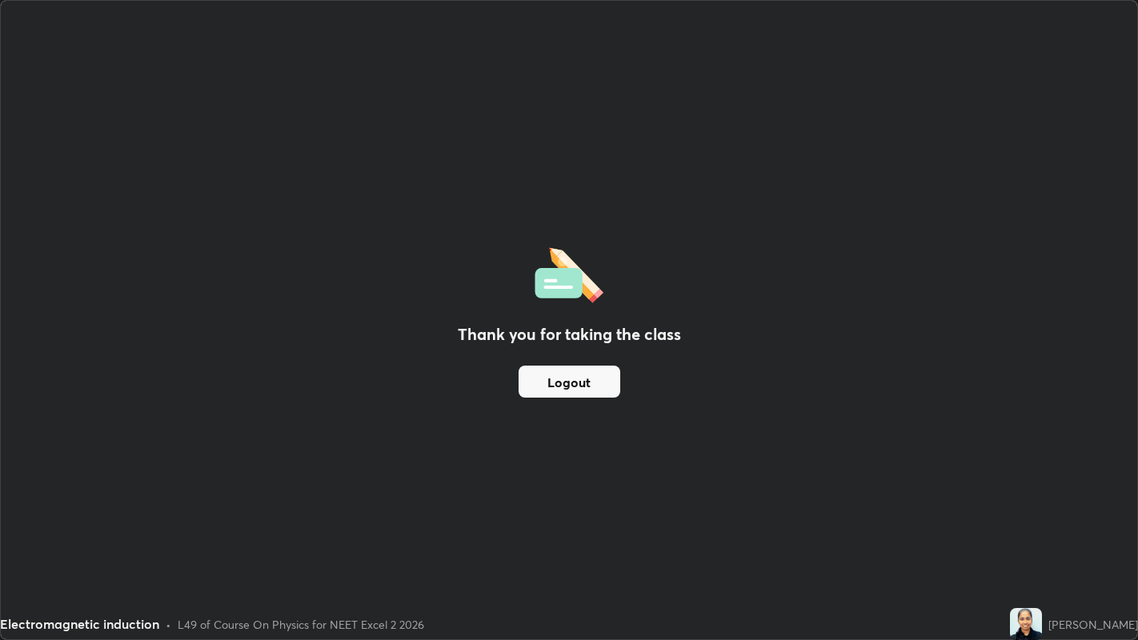
click at [556, 380] on button "Logout" at bounding box center [570, 382] width 102 height 32
